Goal: Navigation & Orientation: Find specific page/section

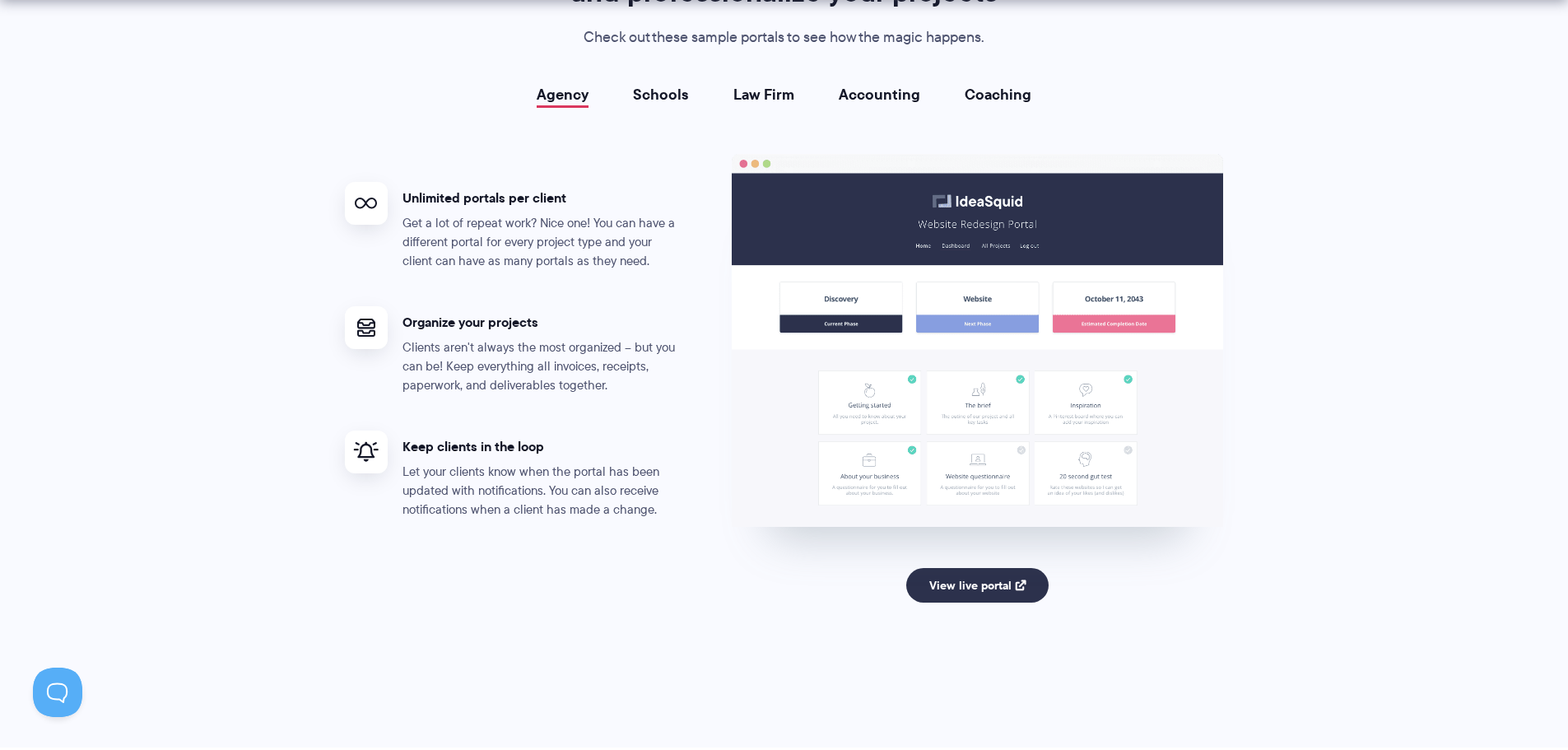
scroll to position [3047, 0]
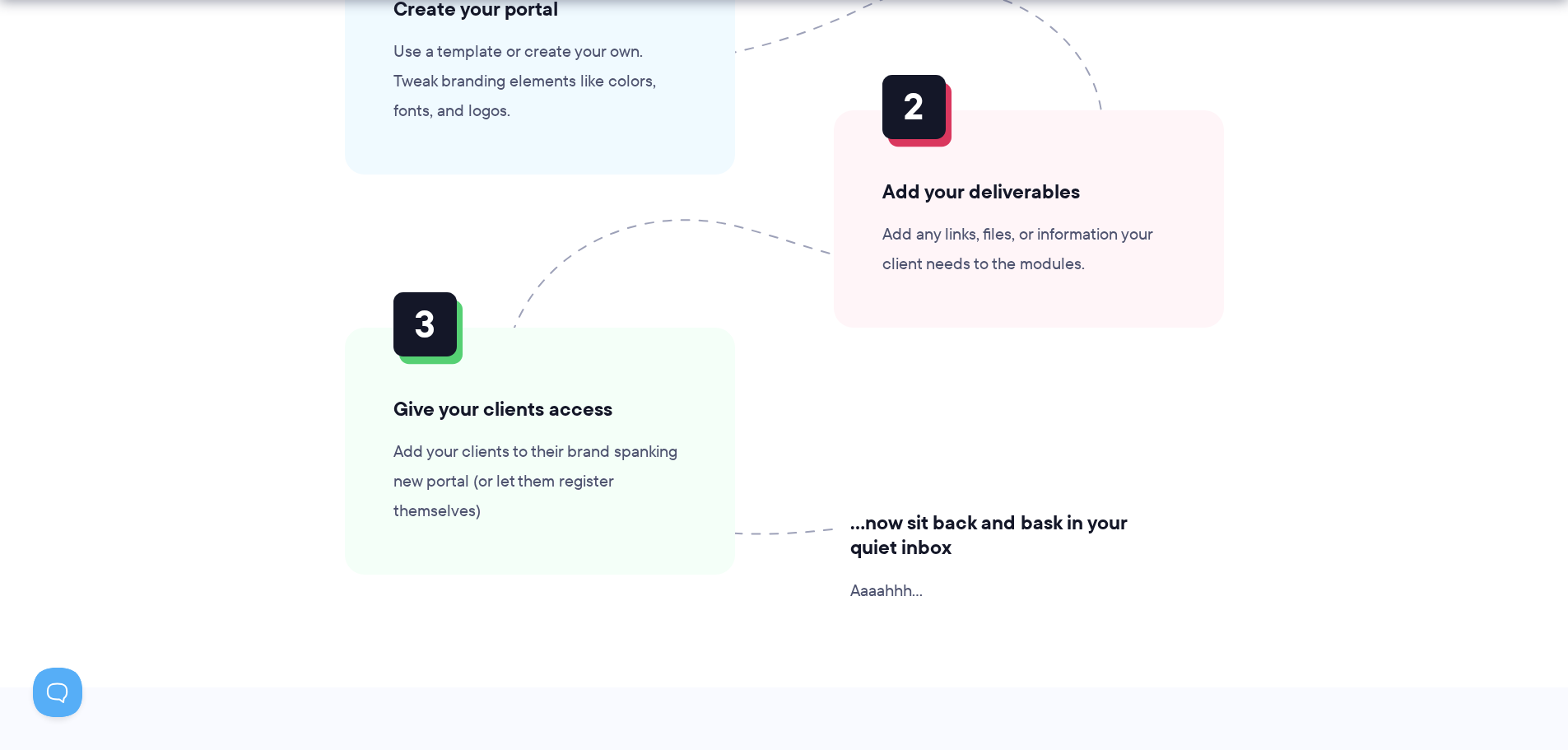
drag, startPoint x: 277, startPoint y: 344, endPoint x: 305, endPoint y: 8, distance: 337.2
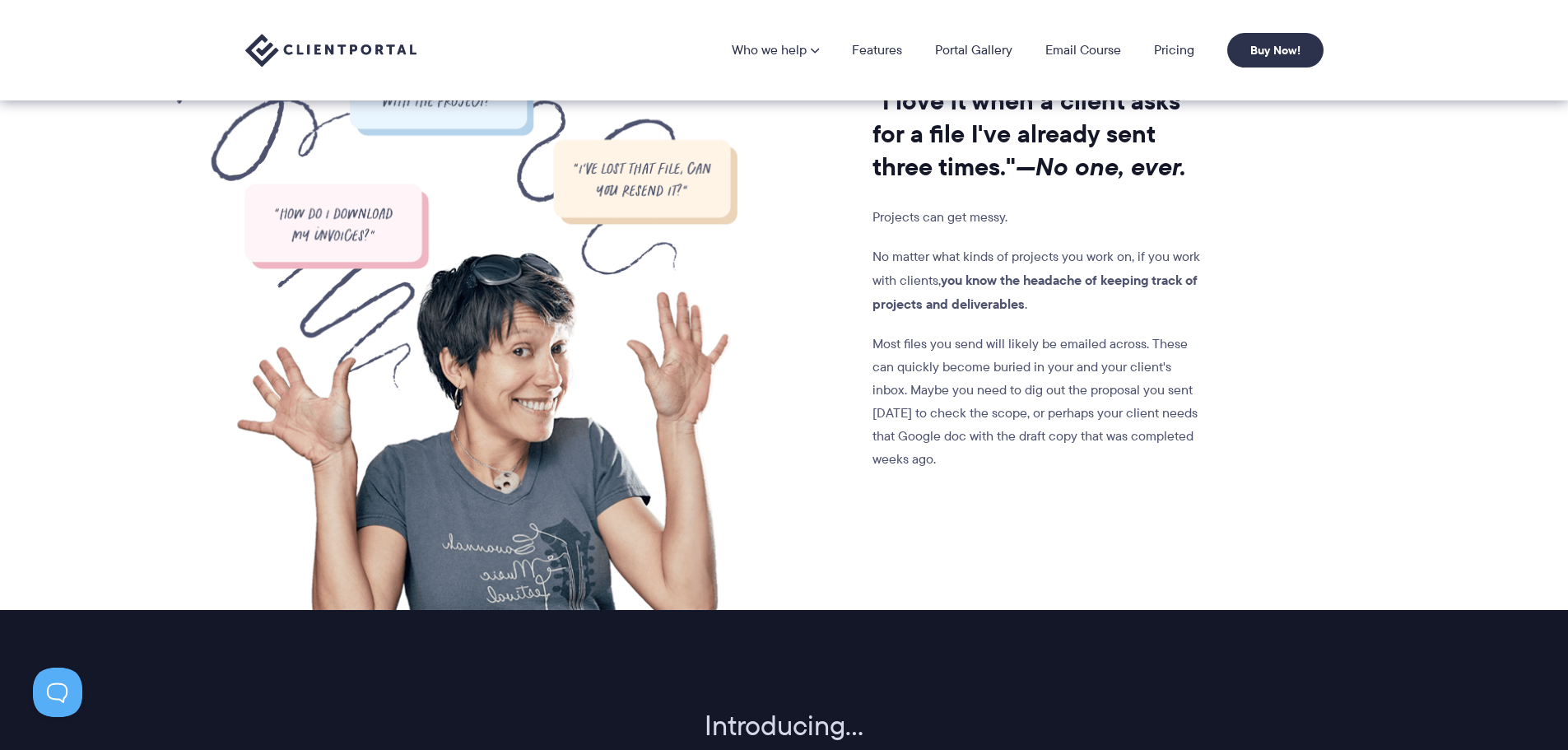
scroll to position [0, 0]
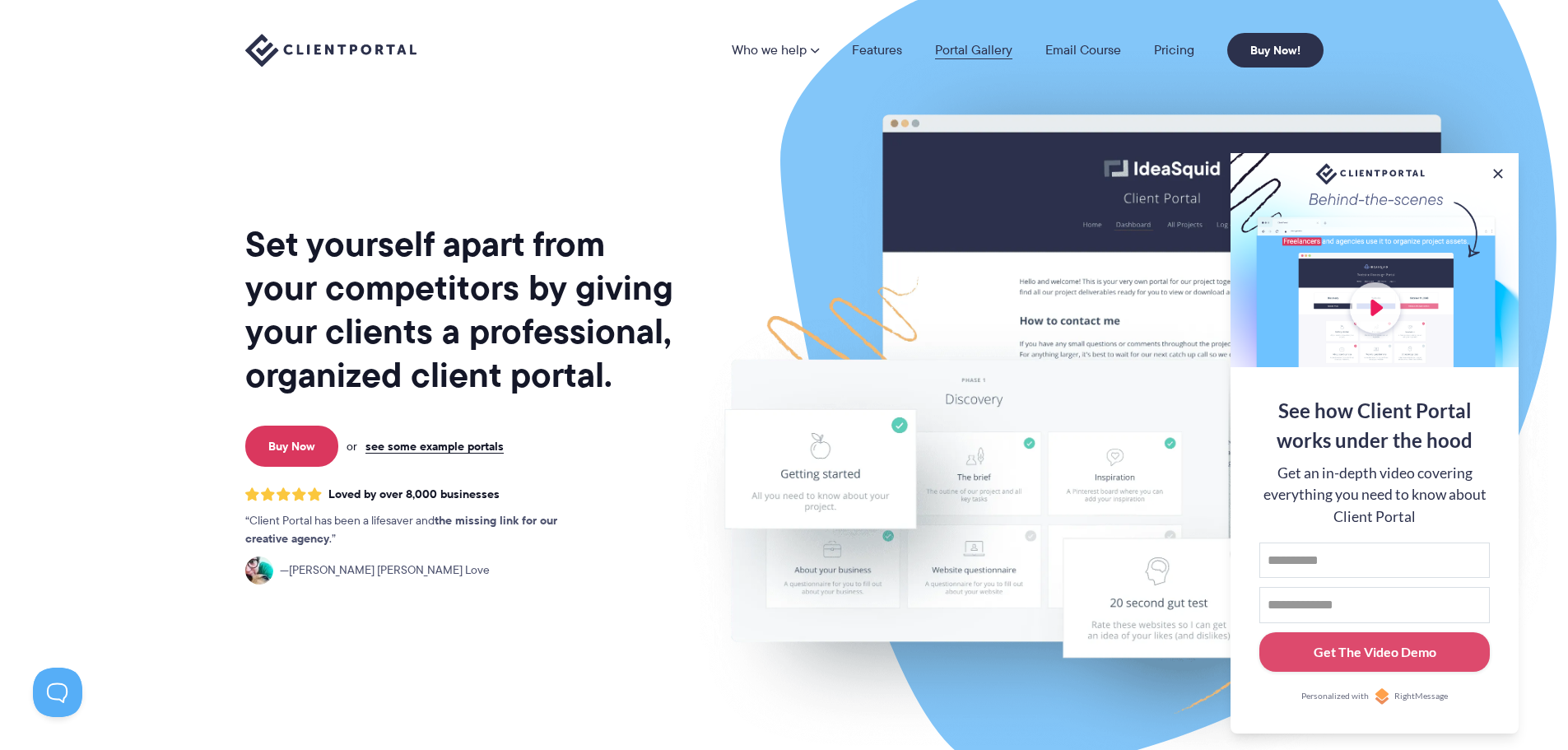
click at [966, 49] on link "Portal Gallery" at bounding box center [973, 49] width 77 height 13
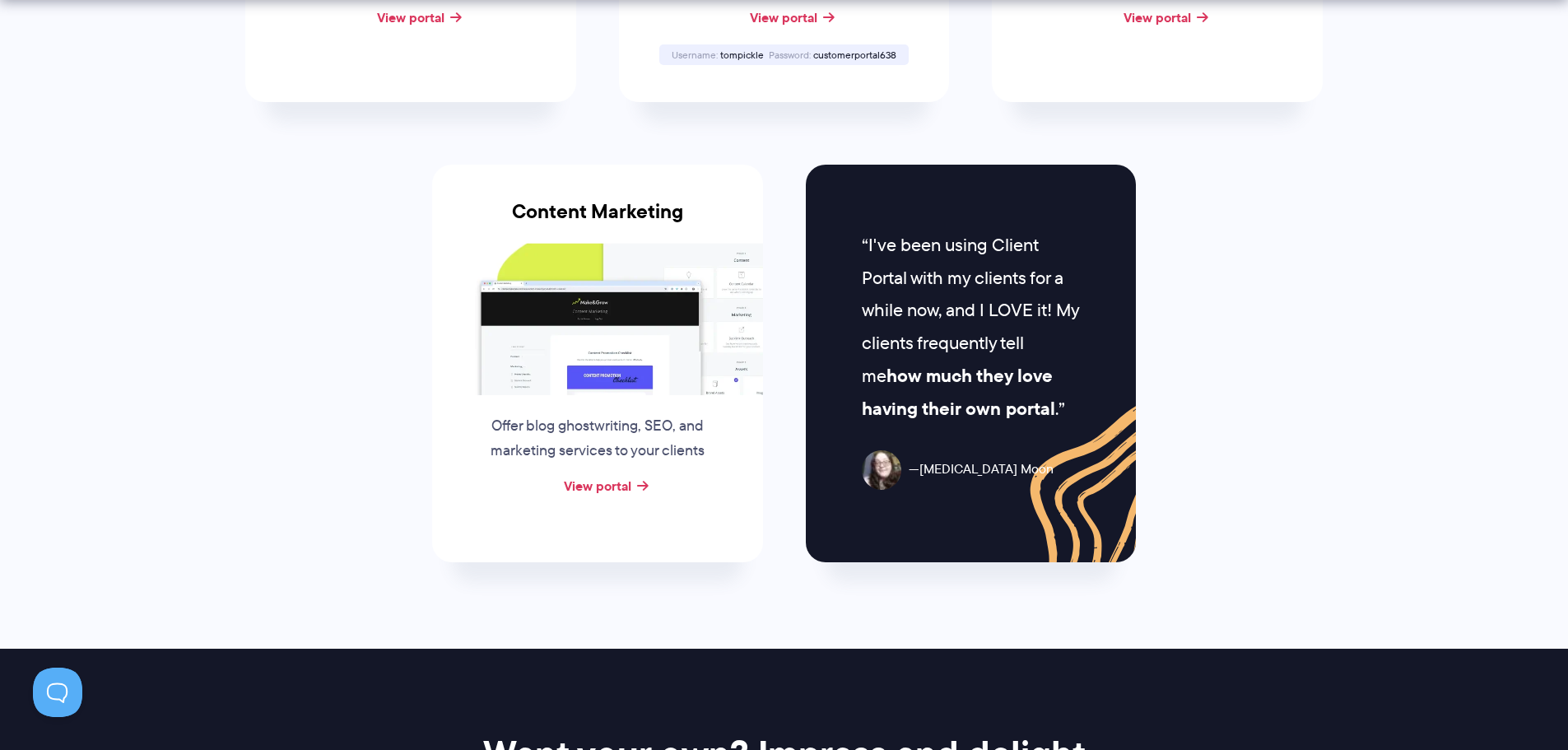
scroll to position [1647, 0]
